Goal: Contribute content

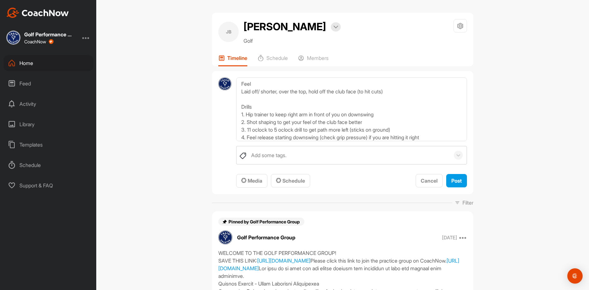
scroll to position [46, 0]
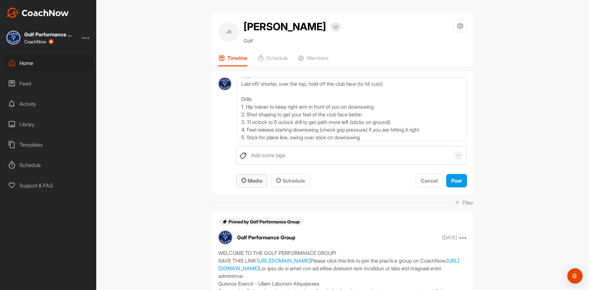
type textarea "Swing Notes - eliminate lateral bump of hips when starting swing - club is laid…"
click at [246, 179] on span "Media" at bounding box center [251, 181] width 21 height 6
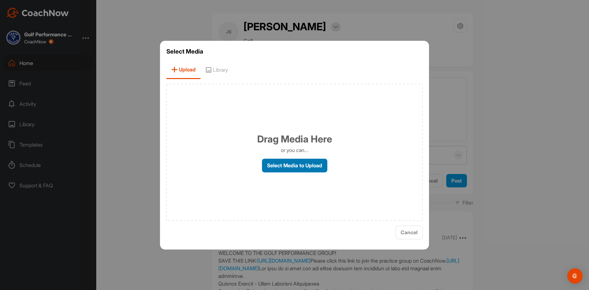
click at [305, 163] on label "Select Media to Upload" at bounding box center [294, 166] width 65 height 14
click at [0, 0] on input "Select Media to Upload" at bounding box center [0, 0] width 0 height 0
